Goal: Task Accomplishment & Management: Use online tool/utility

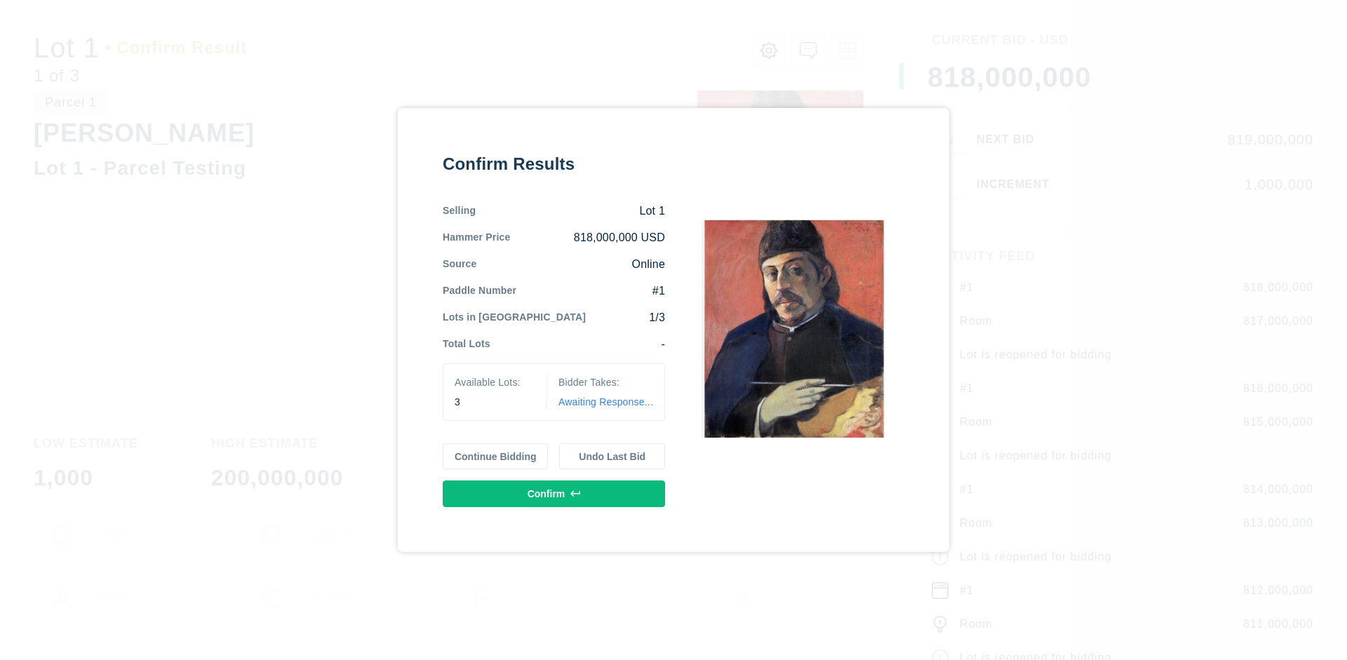
click at [496, 456] on button "Continue Bidding" at bounding box center [496, 456] width 106 height 27
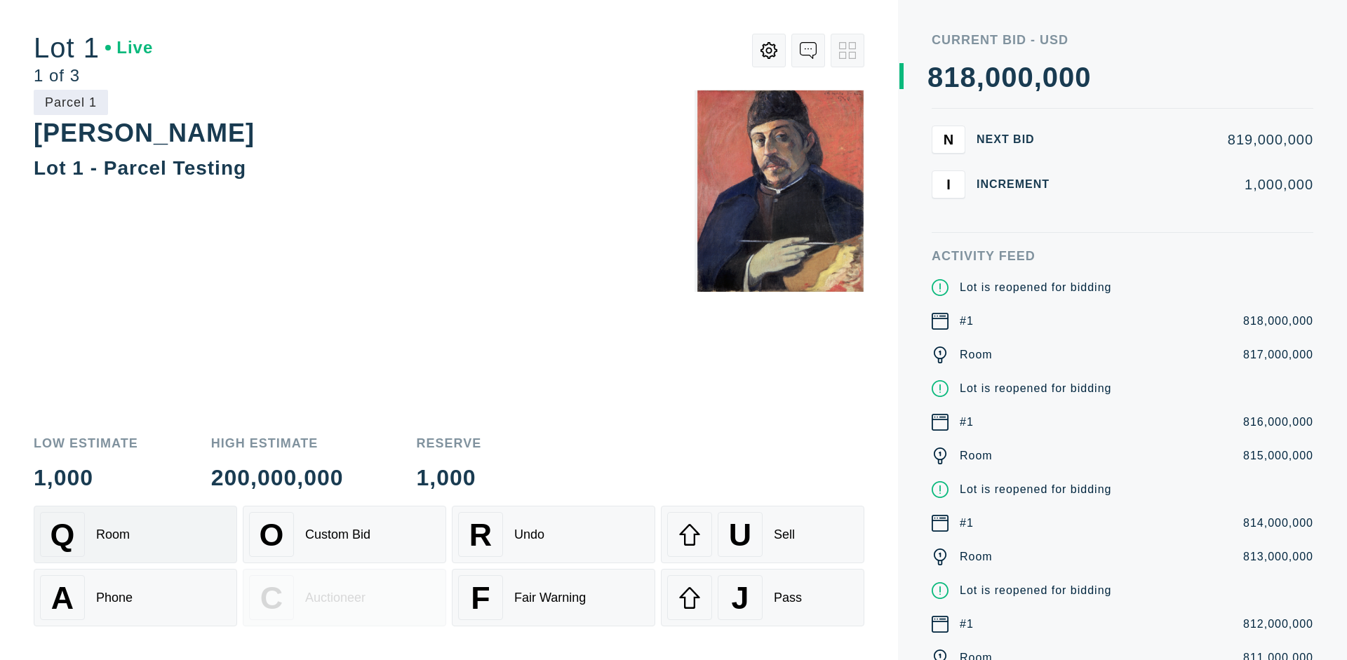
click at [135, 535] on div "Q Room" at bounding box center [135, 534] width 191 height 45
